Goal: Information Seeking & Learning: Understand process/instructions

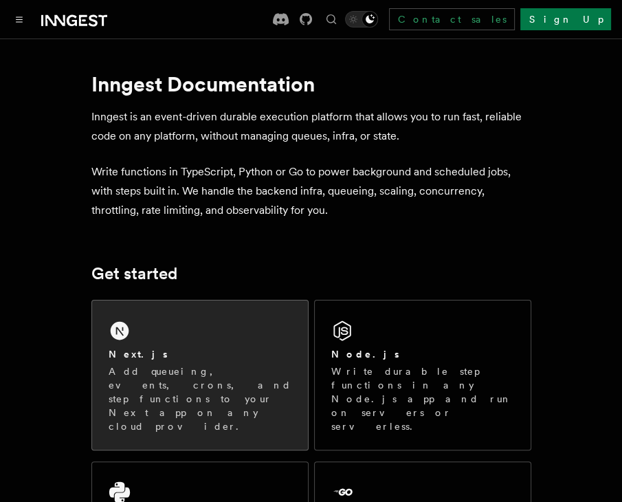
click at [221, 364] on p "Add queueing, events, crons, and step functions to your Next app on any cloud p…" at bounding box center [200, 398] width 183 height 69
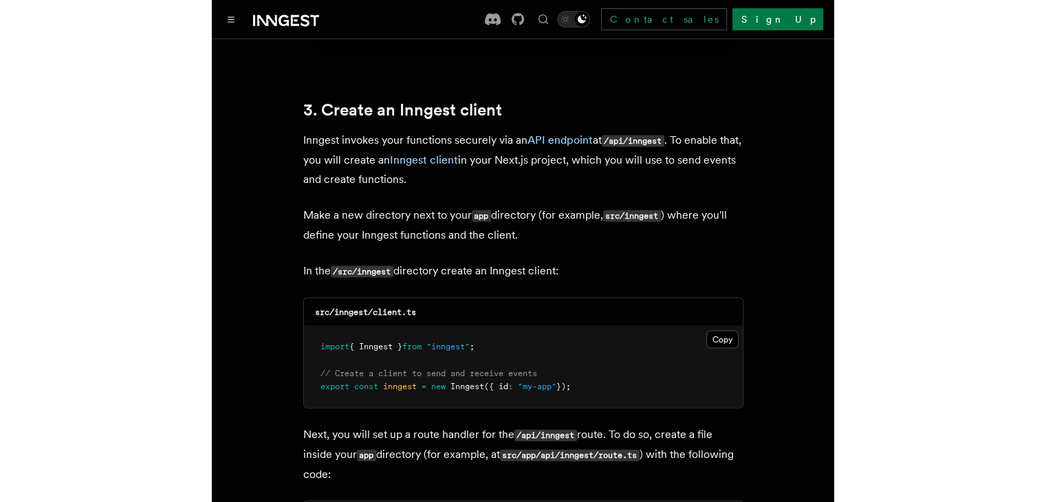
scroll to position [1580, 0]
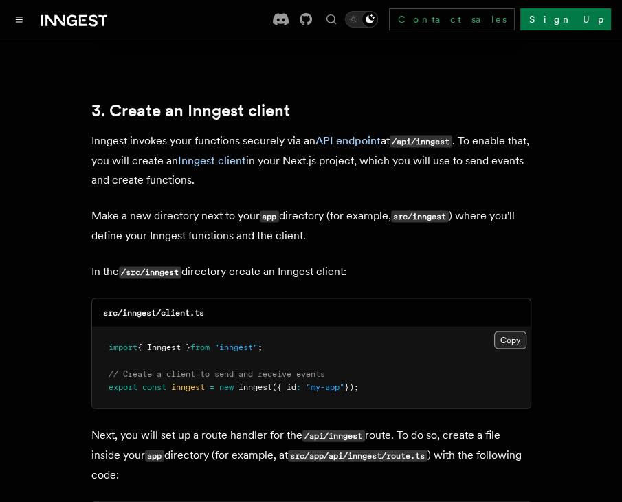
click at [510, 331] on button "Copy Copied" at bounding box center [510, 340] width 32 height 18
click at [511, 144] on p "Inngest invokes your functions securely via an API endpoint at /api/inngest . T…" at bounding box center [311, 160] width 440 height 58
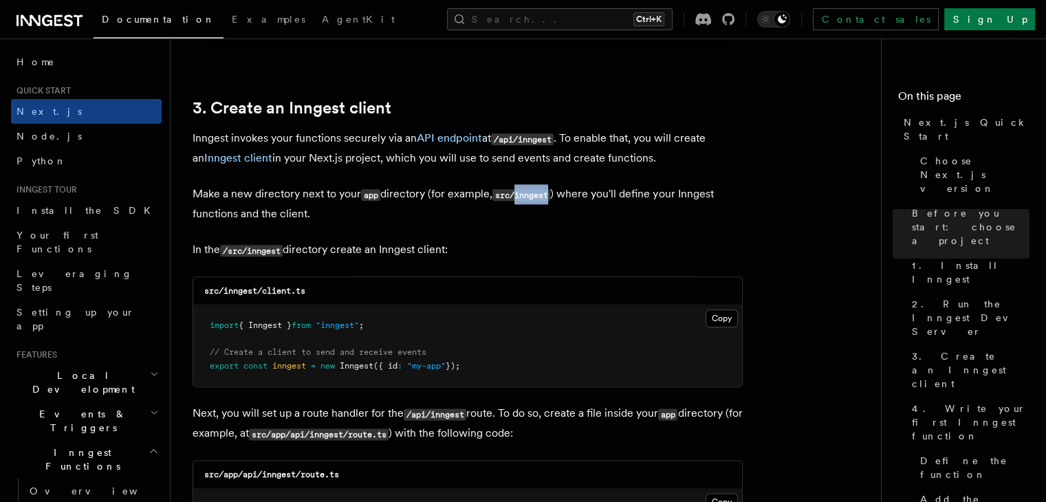
drag, startPoint x: 520, startPoint y: 192, endPoint x: 553, endPoint y: 195, distance: 33.1
click at [550, 195] on code "src/inngest" at bounding box center [521, 195] width 58 height 12
click at [621, 205] on p "Make a new directory next to your app directory (for example, src/inngest ) whe…" at bounding box center [467, 203] width 550 height 39
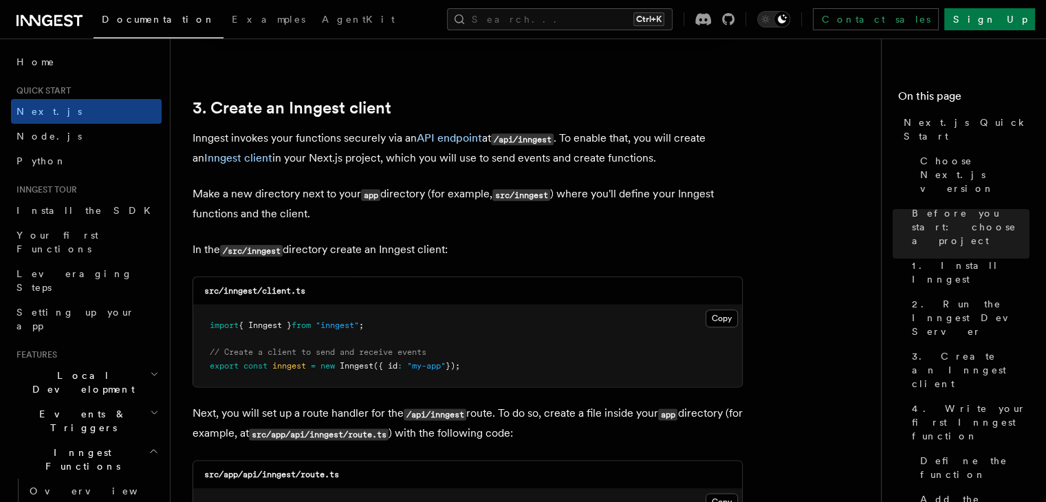
click at [451, 210] on p "Make a new directory next to your app directory (for example, src/inngest ) whe…" at bounding box center [467, 203] width 550 height 39
drag, startPoint x: 484, startPoint y: 138, endPoint x: 494, endPoint y: 138, distance: 10.3
click at [494, 138] on p "Inngest invokes your functions securely via an API endpoint at /api/inngest . T…" at bounding box center [467, 148] width 550 height 39
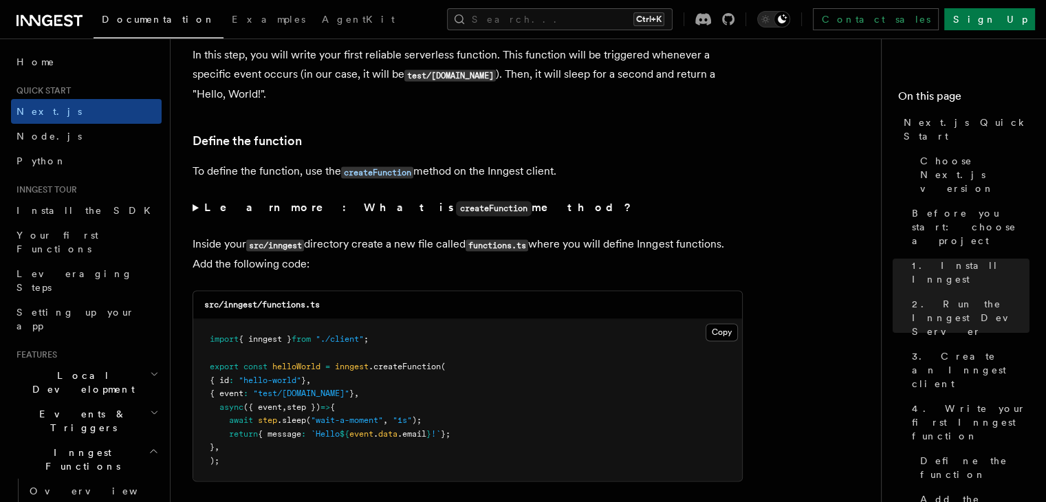
scroll to position [2260, 0]
